Goal: Task Accomplishment & Management: Manage account settings

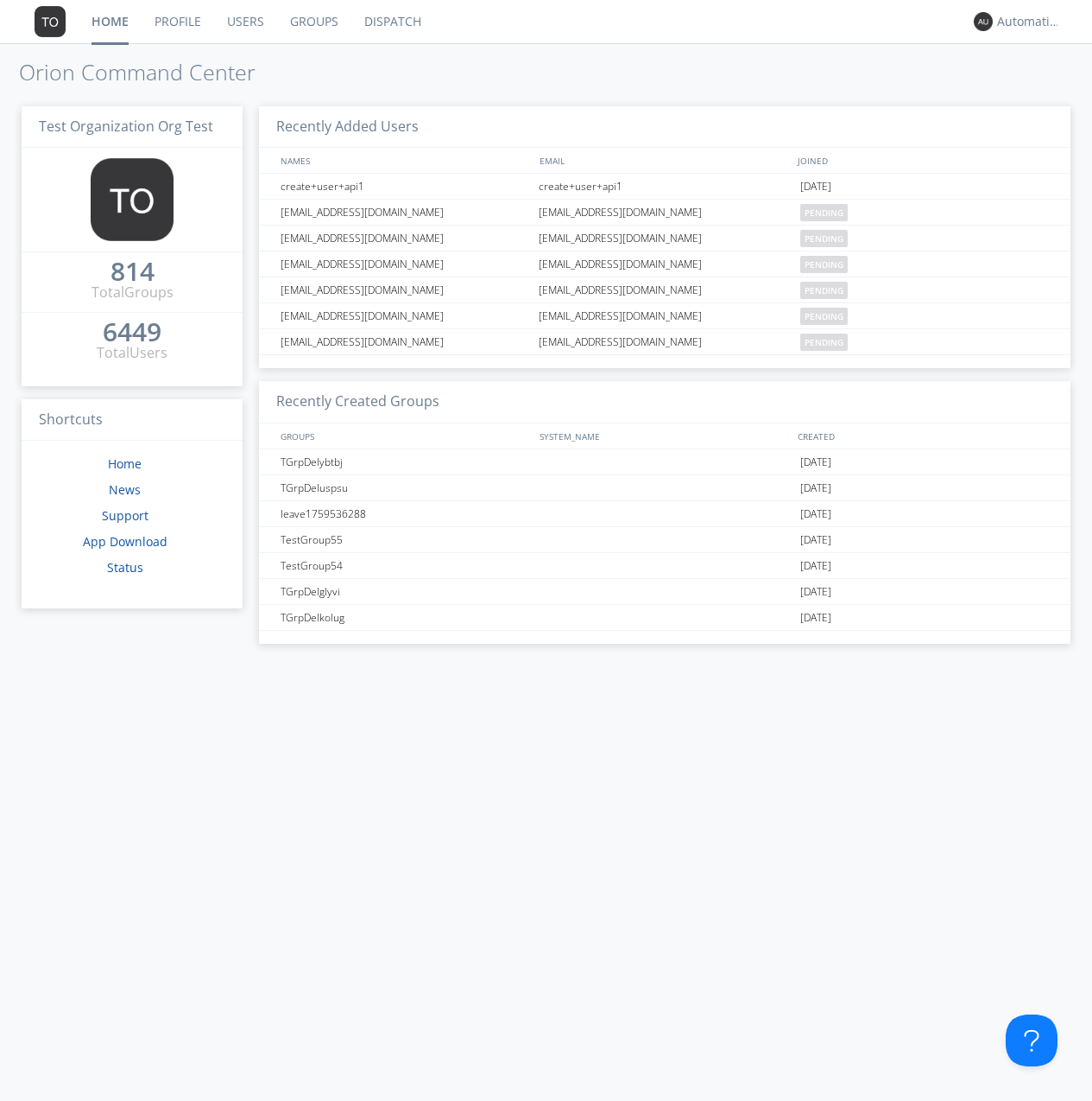
click at [313, 22] on link "Groups" at bounding box center [314, 21] width 74 height 43
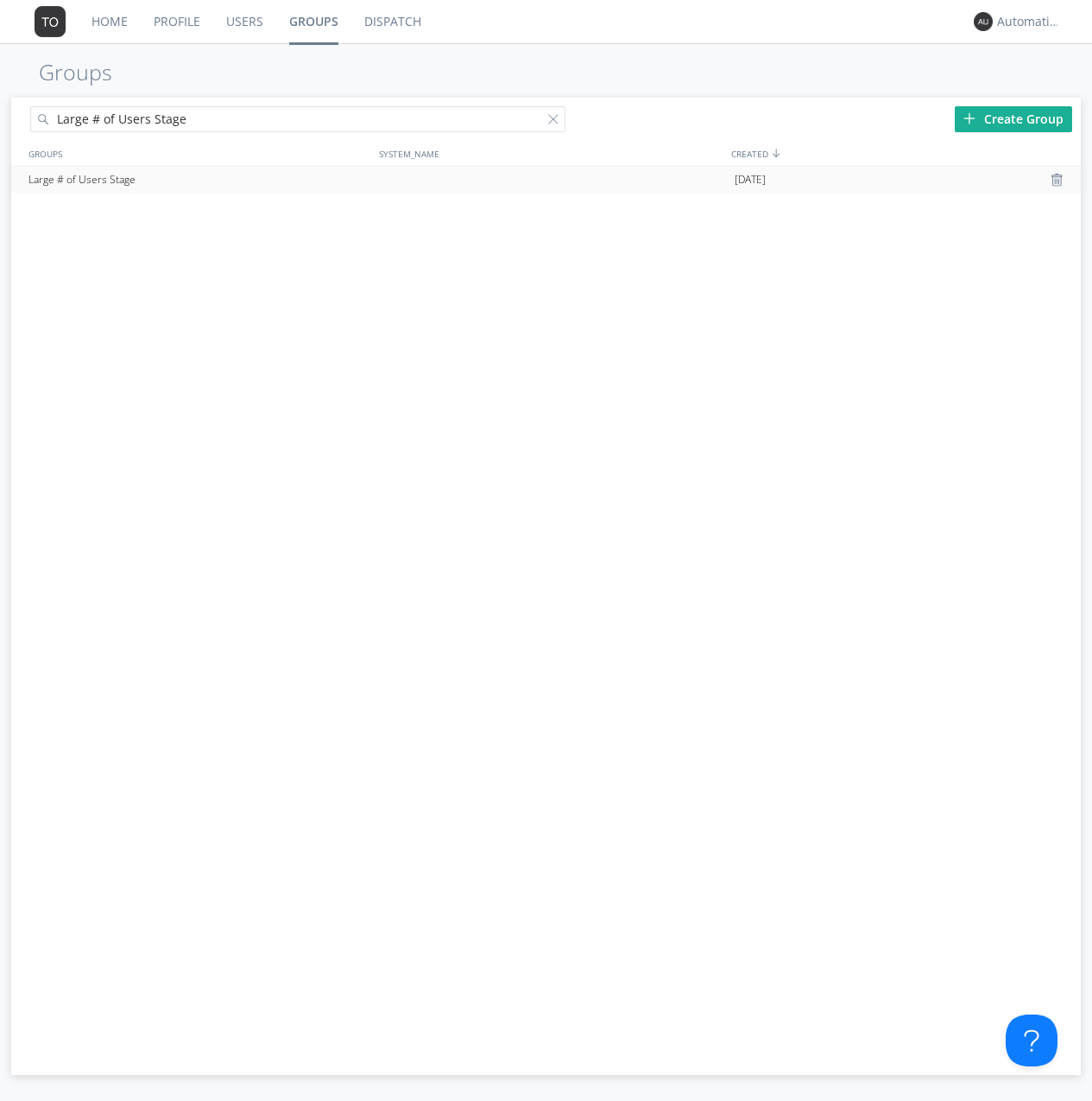
type input "Large # of Users Stage"
click at [198, 179] on div "Large # of Users Stage" at bounding box center [199, 179] width 351 height 26
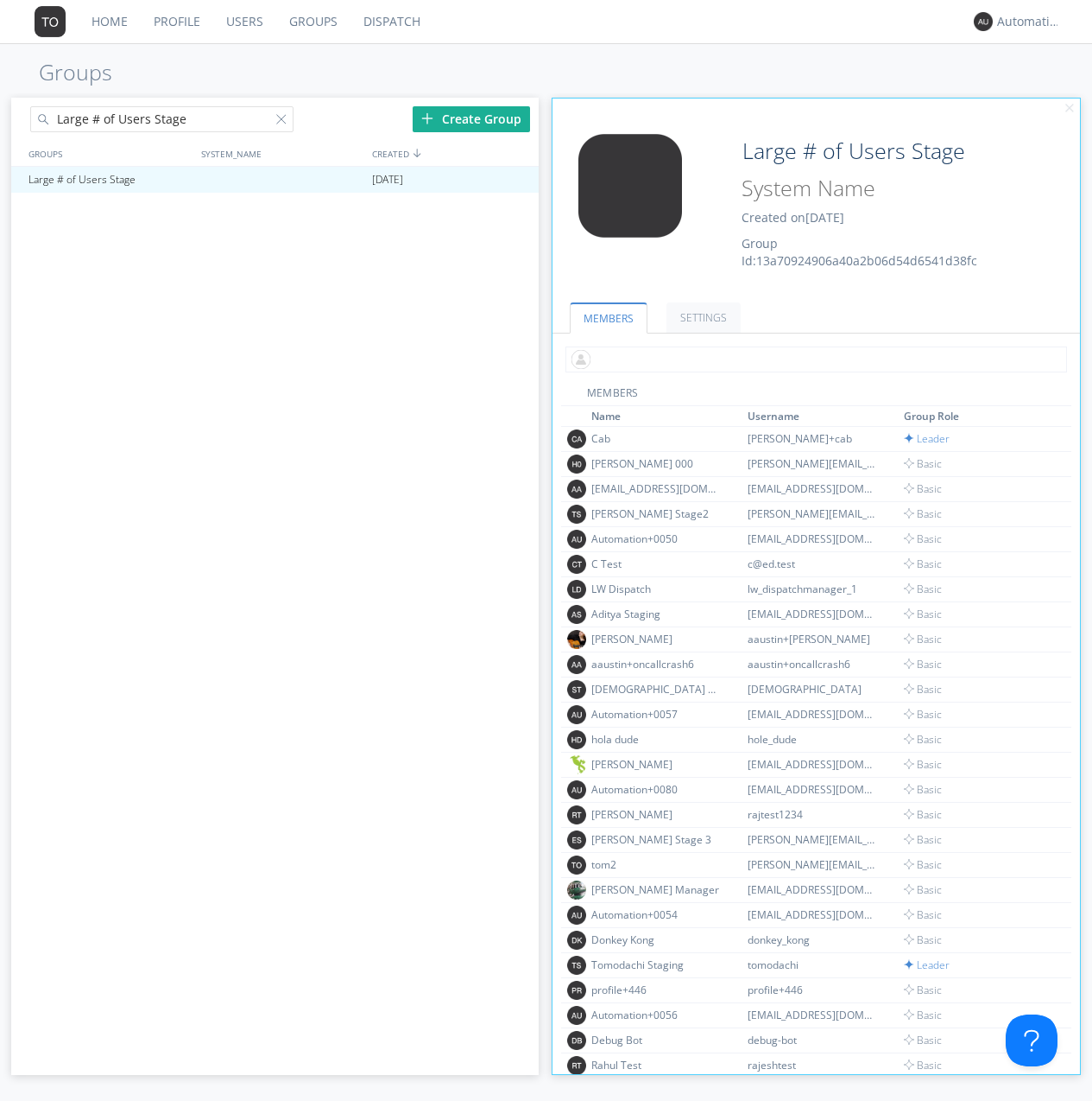
click at [813, 358] on input "text" at bounding box center [817, 358] width 502 height 26
type input "automation+0102"
